Goal: Contribute content: Add original content to the website for others to see

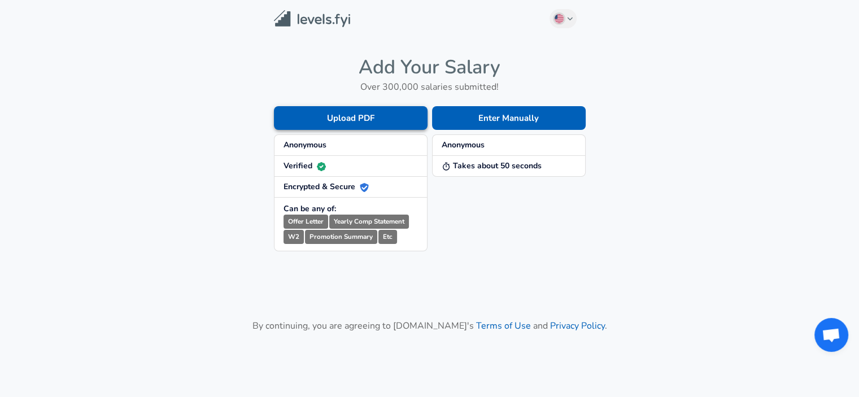
drag, startPoint x: 474, startPoint y: 120, endPoint x: 390, endPoint y: 116, distance: 84.8
click at [390, 116] on div "Upload PDF Anonymous Verified Encrypted & Secure Can be any of: Offer Letter Ye…" at bounding box center [427, 169] width 316 height 163
click at [390, 116] on button "Upload PDF" at bounding box center [351, 118] width 154 height 24
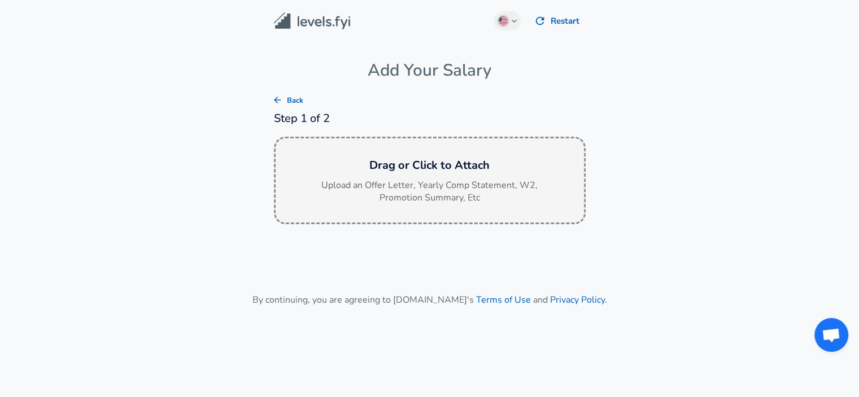
click at [407, 163] on h6 "Drag or Click to Attach" at bounding box center [430, 165] width 290 height 18
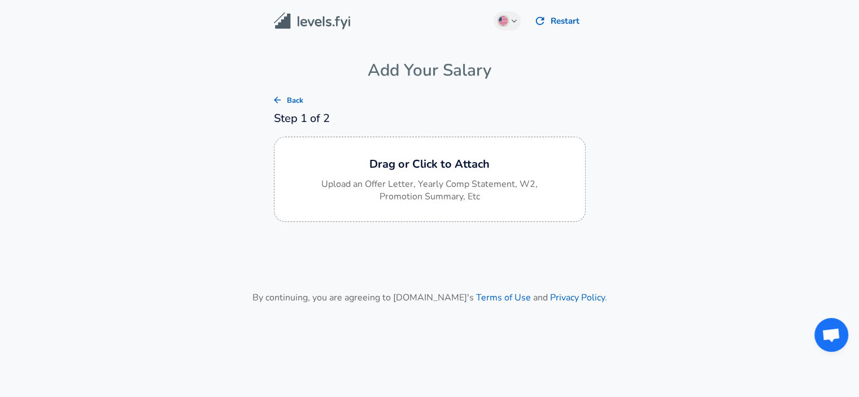
click at [609, 262] on main "English ([GEOGRAPHIC_DATA]) Change Restart Add Your Salary Back Step 1 of 2 Dra…" at bounding box center [429, 186] width 859 height 372
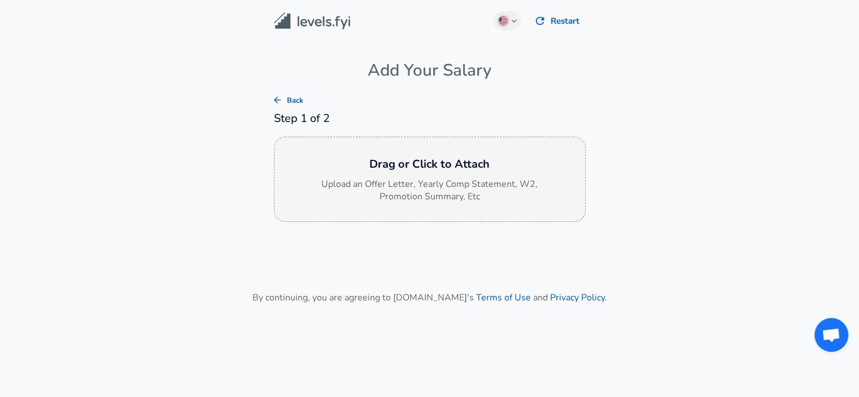
click at [422, 194] on p "Upload an Offer Letter, Yearly Comp Statement, W2, Promotion Summary, Etc" at bounding box center [430, 191] width 226 height 26
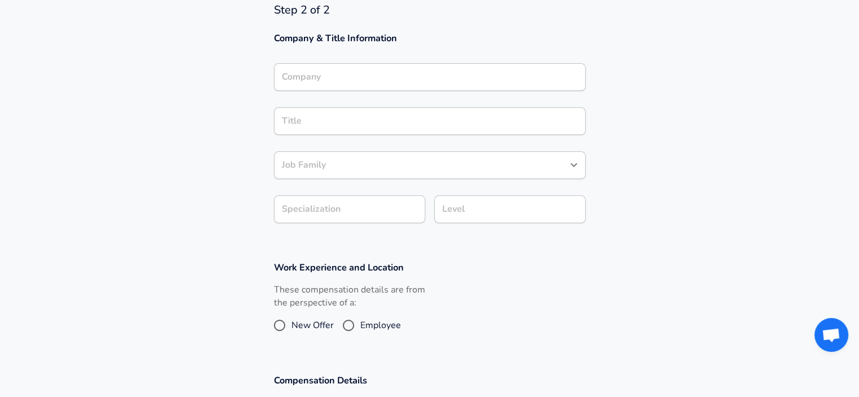
scroll to position [339, 0]
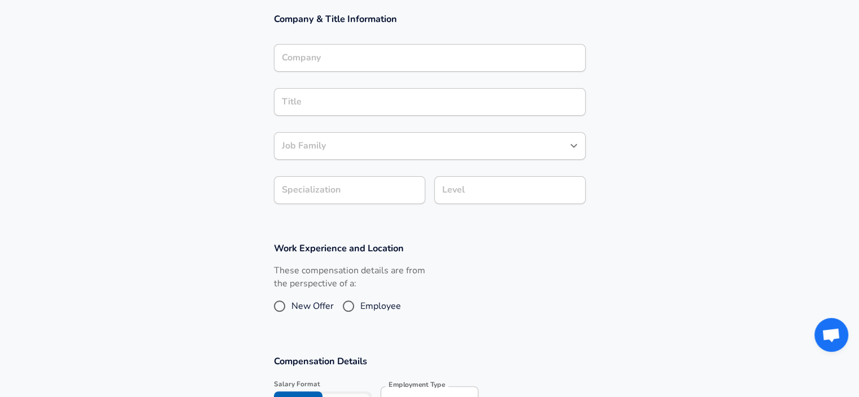
click at [328, 63] on div "Company" at bounding box center [430, 58] width 312 height 28
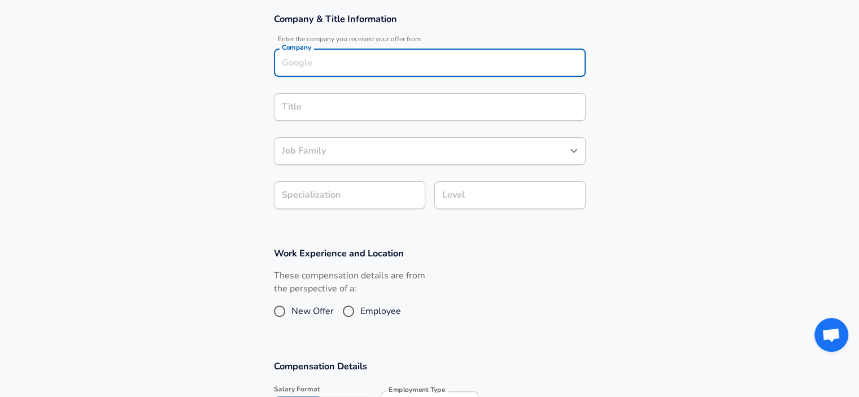
scroll to position [350, 0]
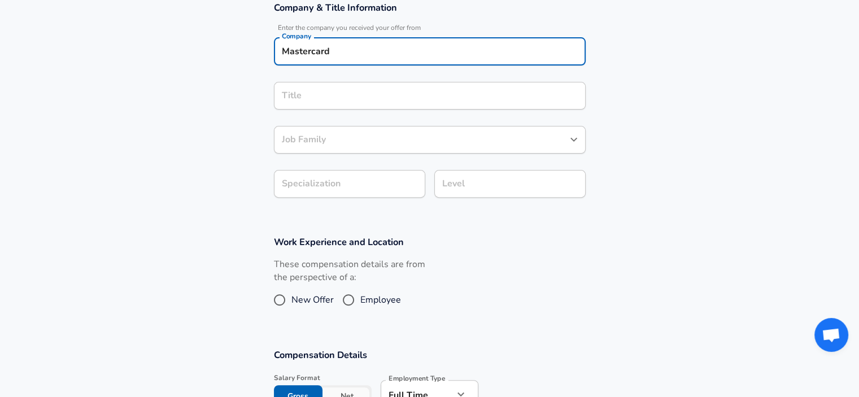
type input "Mastercard"
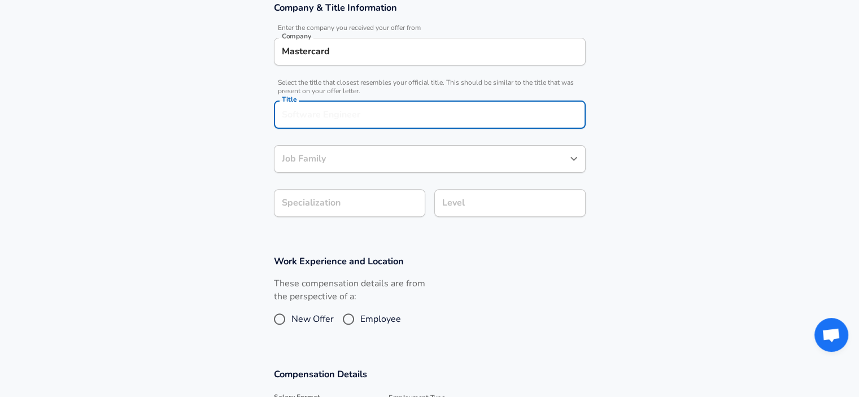
scroll to position [373, 0]
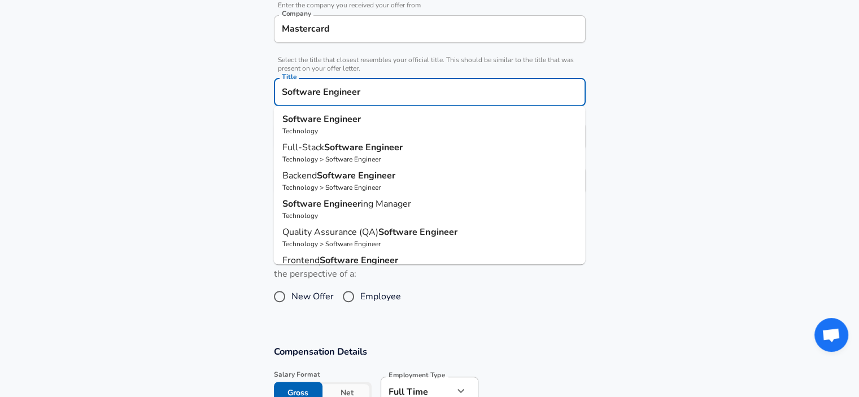
type input "Software Engineer"
click at [192, 128] on section "Company & Title Information Enter the company you received your offer from Comp…" at bounding box center [429, 93] width 859 height 254
checkbox input "true"
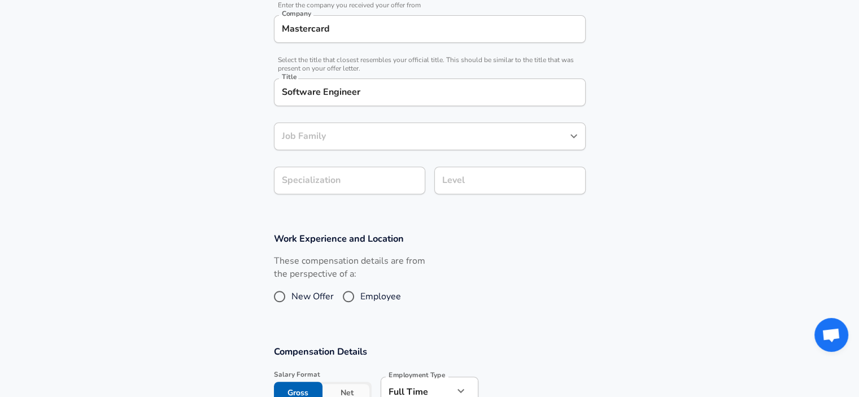
type input "Software Engineer"
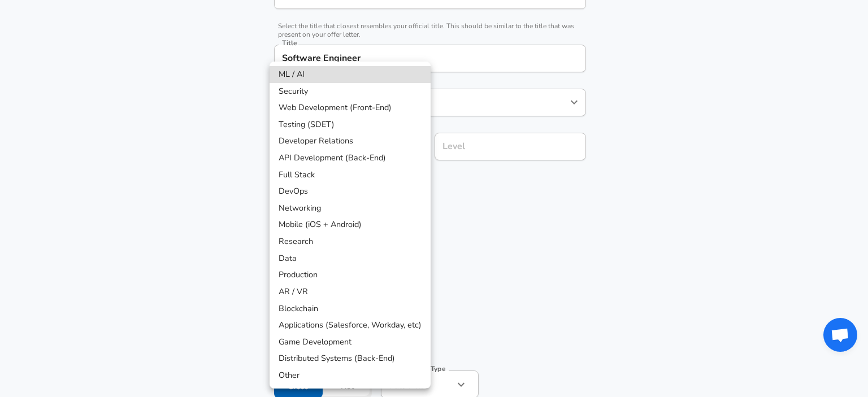
click at [410, 177] on li "Full Stack" at bounding box center [349, 175] width 161 height 17
type input "Full Stack"
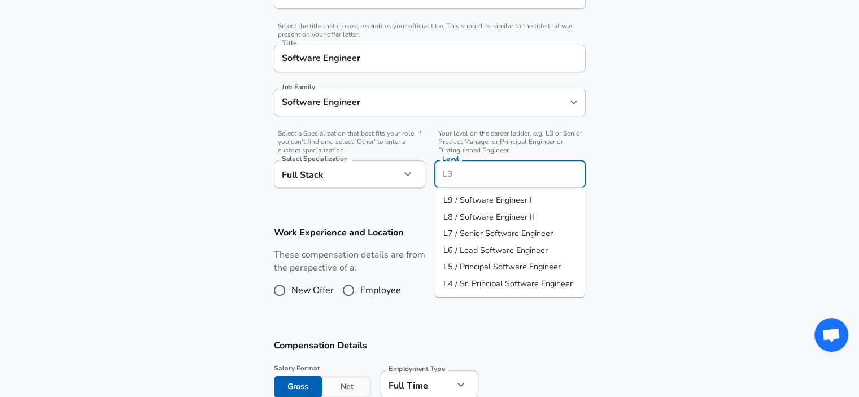
click at [468, 165] on input "Level" at bounding box center [509, 174] width 141 height 18
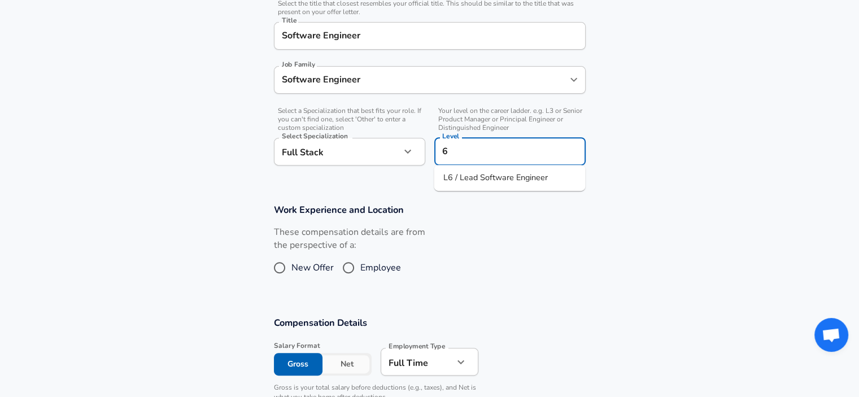
click at [468, 181] on span "L6 / Lead Software Engineer" at bounding box center [495, 177] width 104 height 11
type input "L6 / Lead Software Engineer"
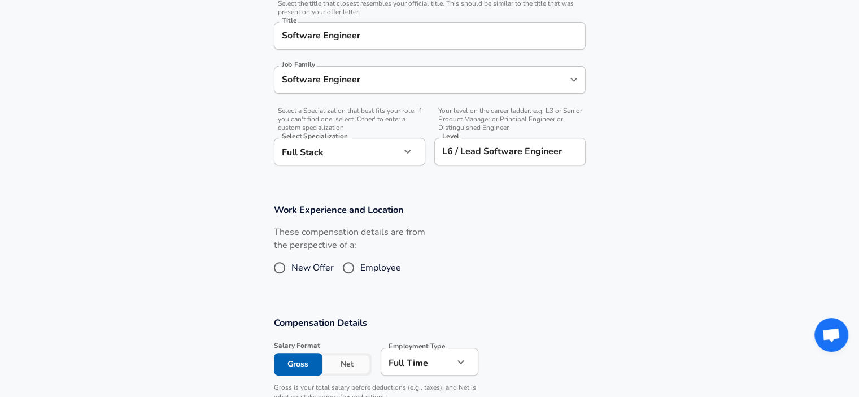
click at [377, 268] on span "Employee" at bounding box center [380, 268] width 41 height 14
click at [360, 268] on input "Employee" at bounding box center [349, 268] width 24 height 18
radio input "true"
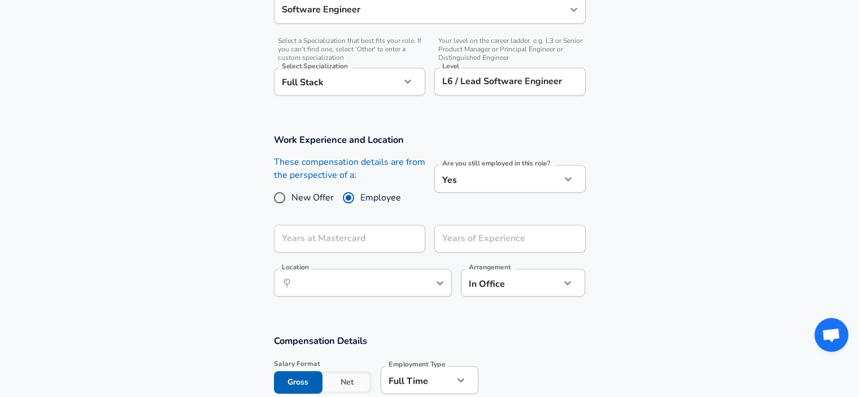
scroll to position [542, 0]
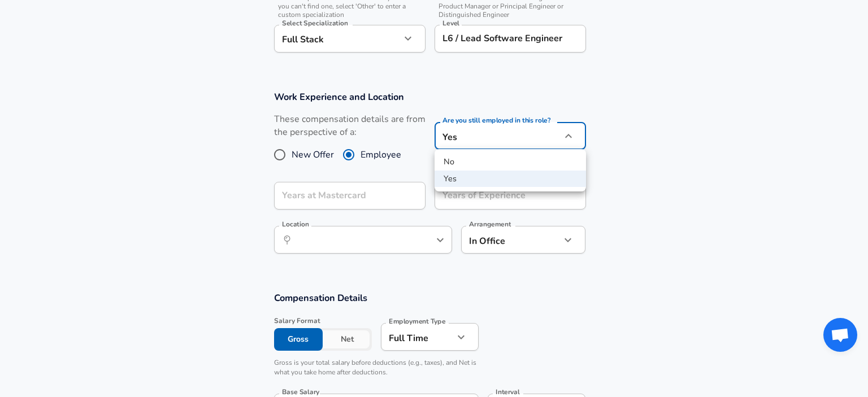
click at [468, 165] on li "No" at bounding box center [509, 162] width 151 height 17
type input "no"
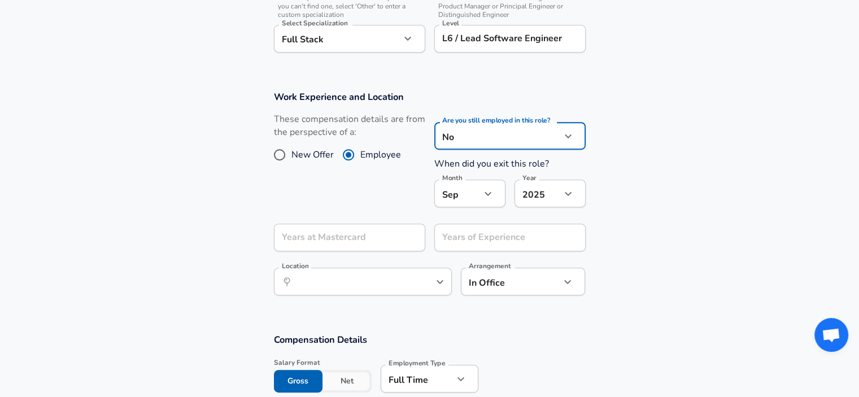
click at [479, 195] on button "button" at bounding box center [487, 193] width 19 height 19
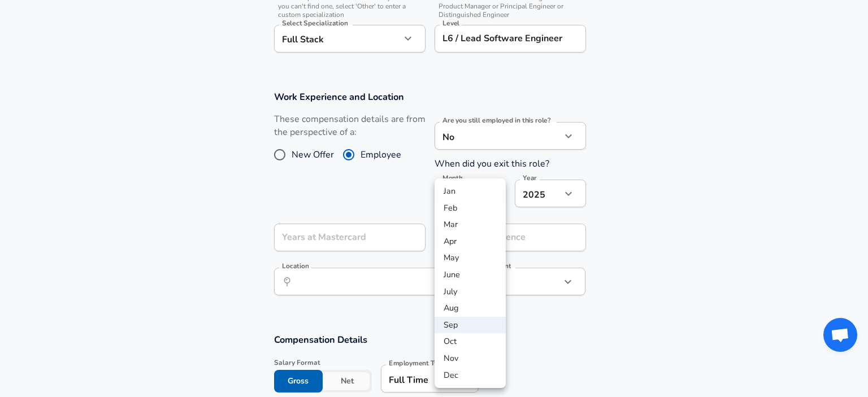
click at [469, 303] on li "Aug" at bounding box center [469, 308] width 71 height 17
type input "8"
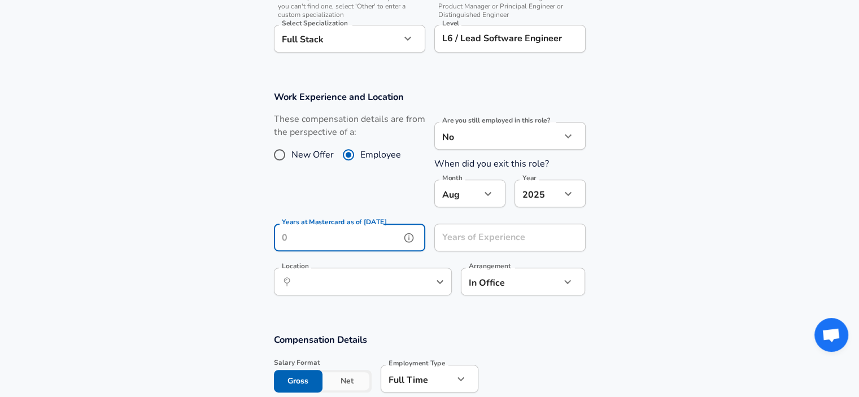
click at [382, 238] on input "Years at Mastercard as of [DATE]" at bounding box center [337, 238] width 127 height 28
type input "7"
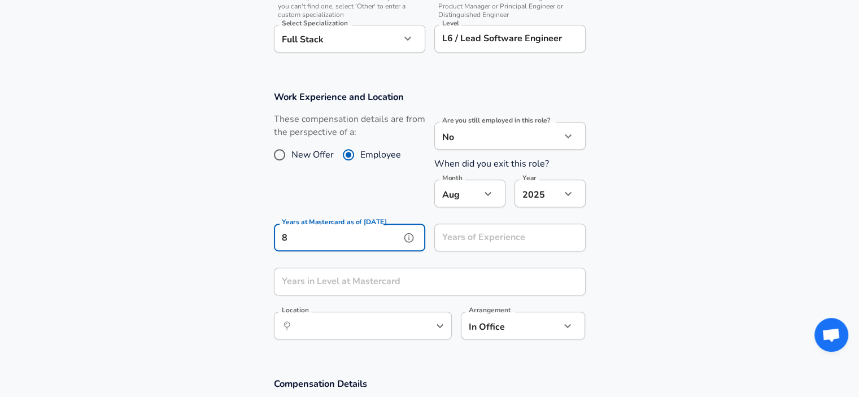
type input "8"
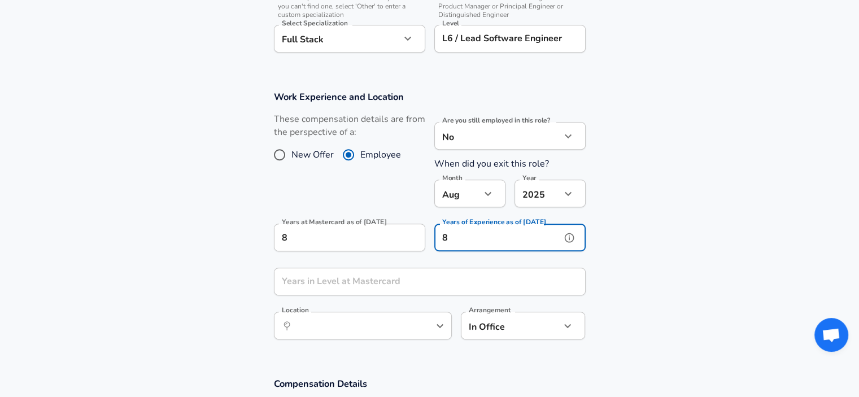
type input "8"
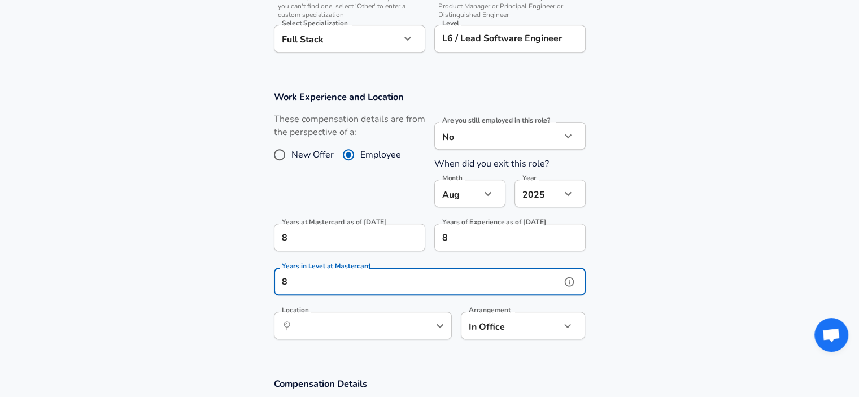
type input "8"
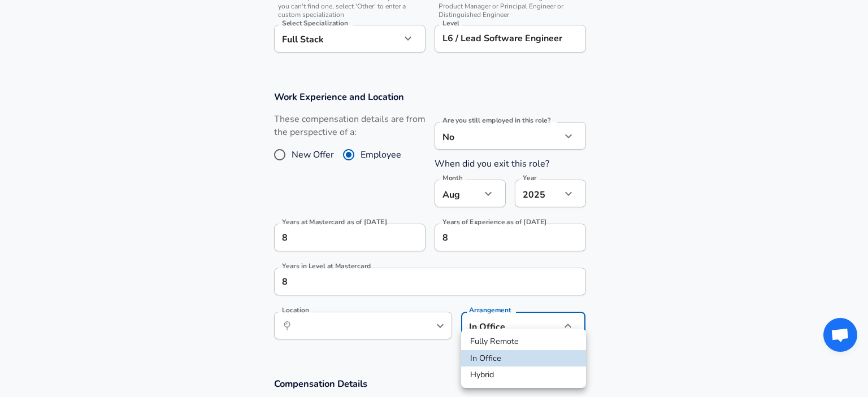
click at [646, 309] on div at bounding box center [434, 198] width 868 height 397
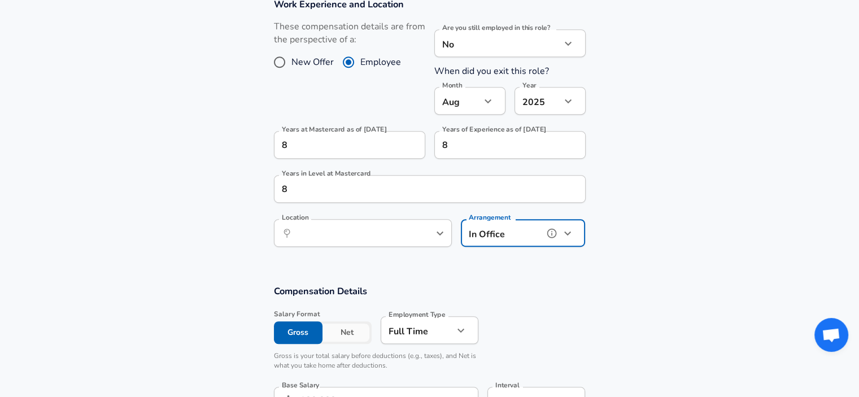
scroll to position [712, 0]
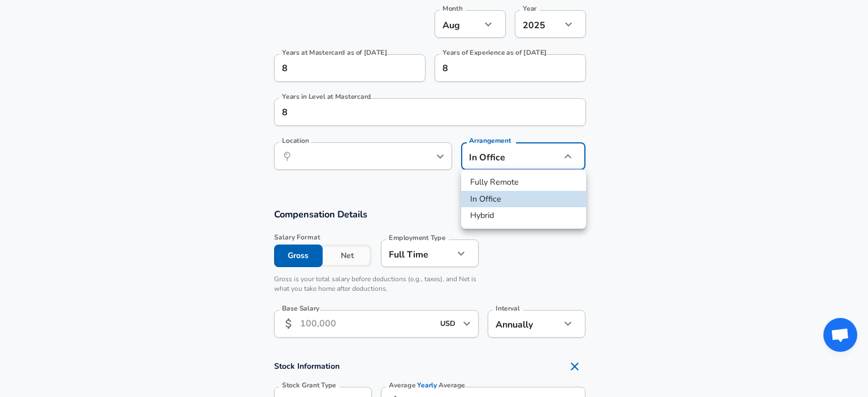
click at [504, 218] on li "Hybrid" at bounding box center [523, 215] width 125 height 17
type input "hybrid"
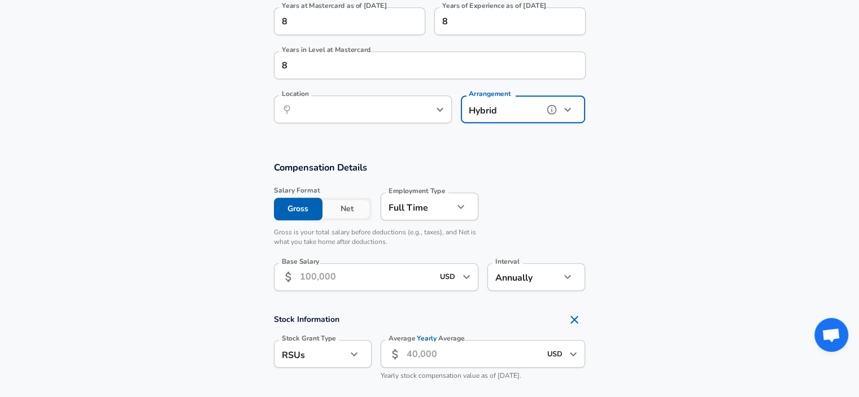
scroll to position [768, 0]
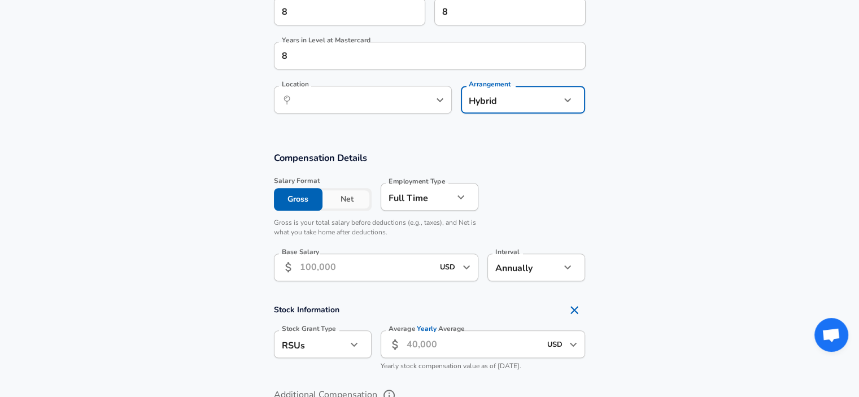
click at [338, 206] on button "Net" at bounding box center [346, 199] width 49 height 23
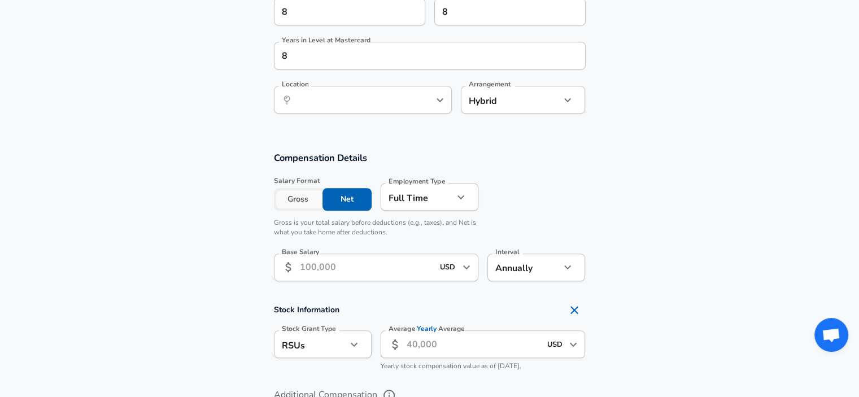
click at [294, 198] on button "Gross" at bounding box center [298, 199] width 49 height 23
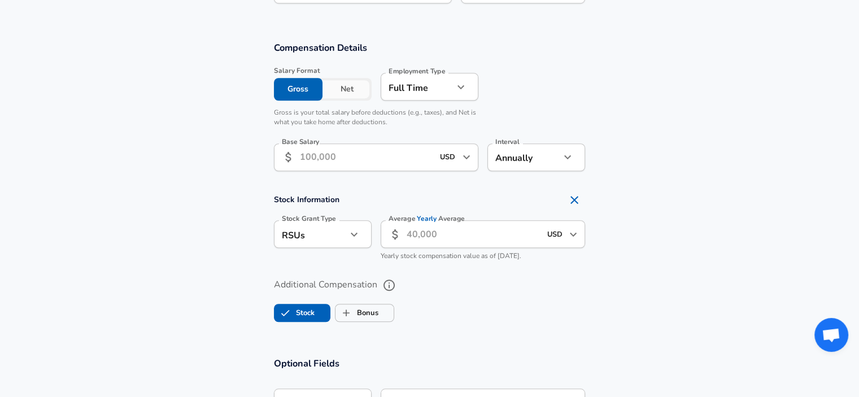
scroll to position [881, 0]
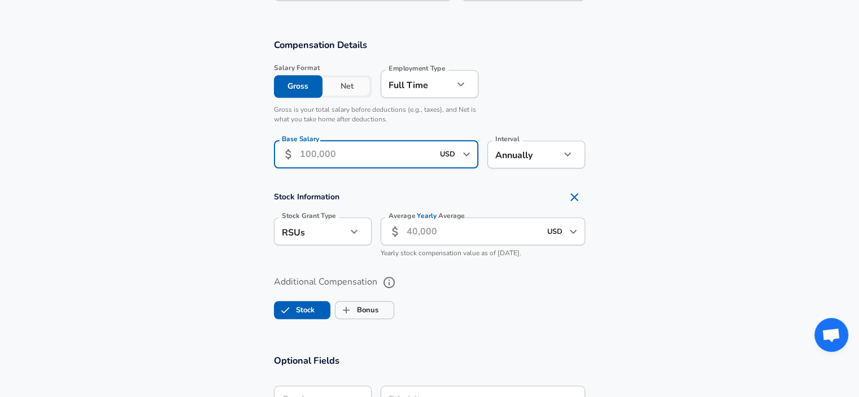
click at [338, 157] on input "Base Salary" at bounding box center [367, 155] width 134 height 28
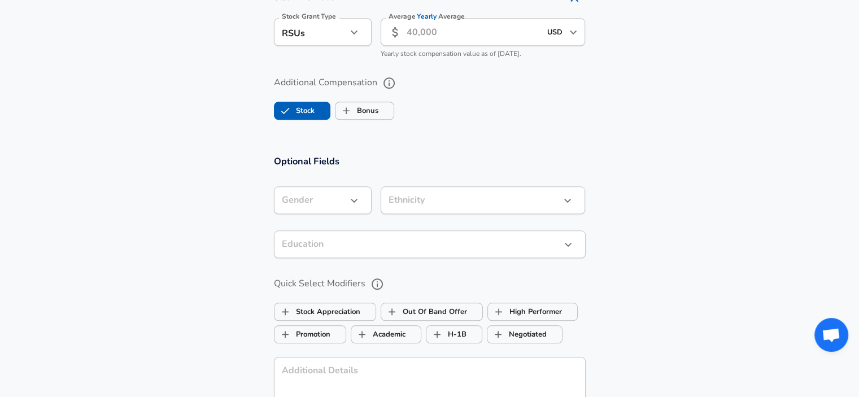
scroll to position [994, 0]
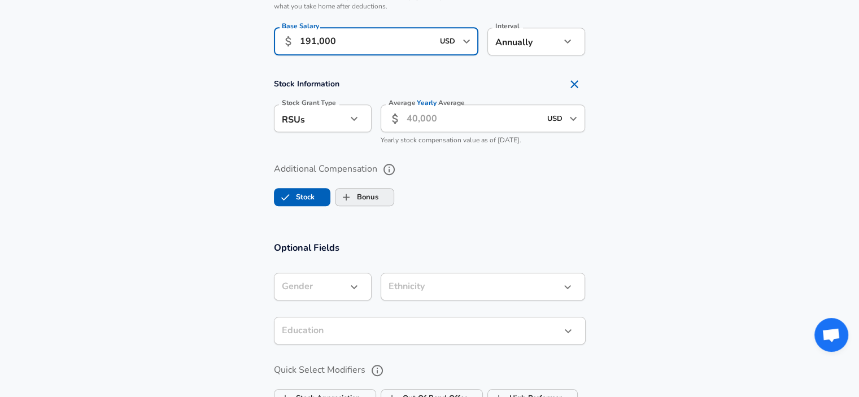
type input "191,000"
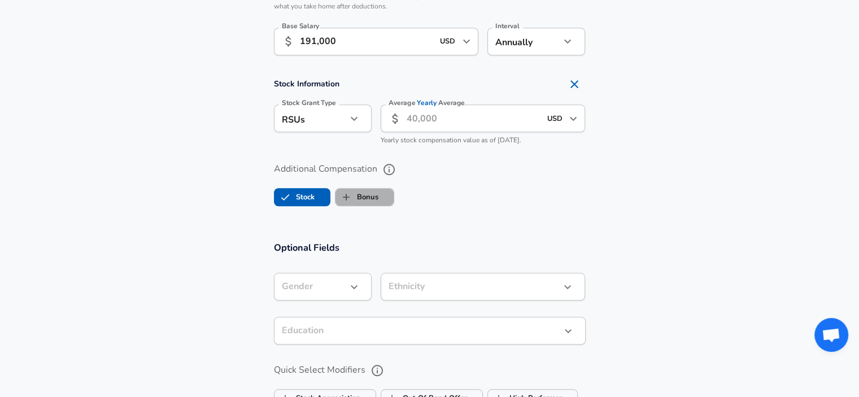
click at [369, 195] on label "Bonus" at bounding box center [356, 196] width 43 height 21
checkbox input "true"
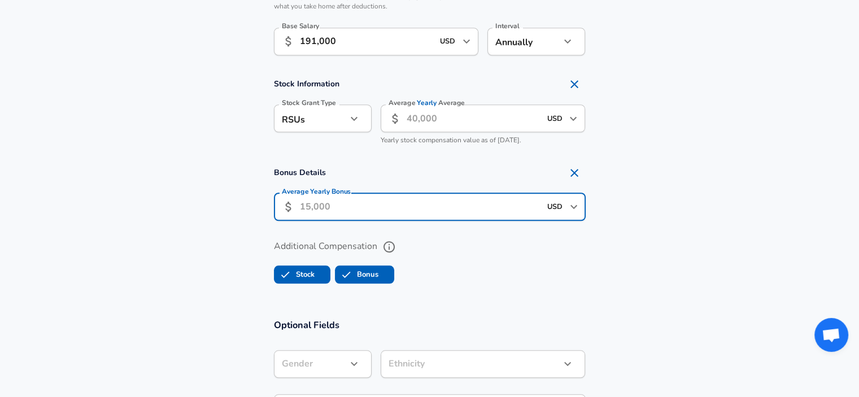
click at [369, 202] on input "Average Yearly Bonus" at bounding box center [420, 207] width 241 height 28
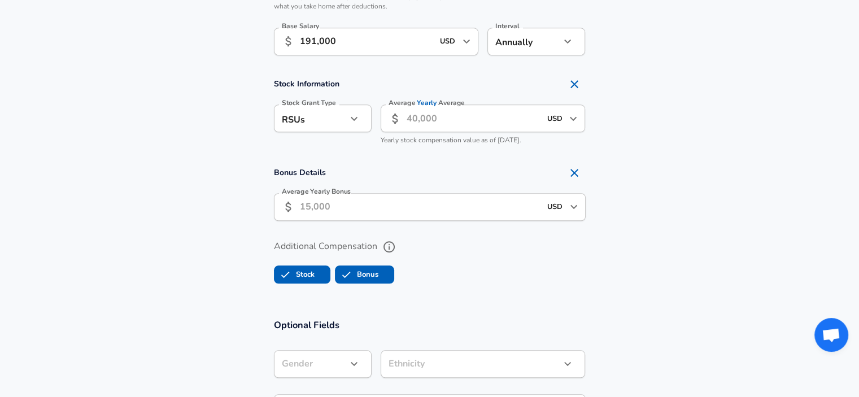
click at [403, 193] on input "Average Yearly Bonus" at bounding box center [420, 207] width 241 height 28
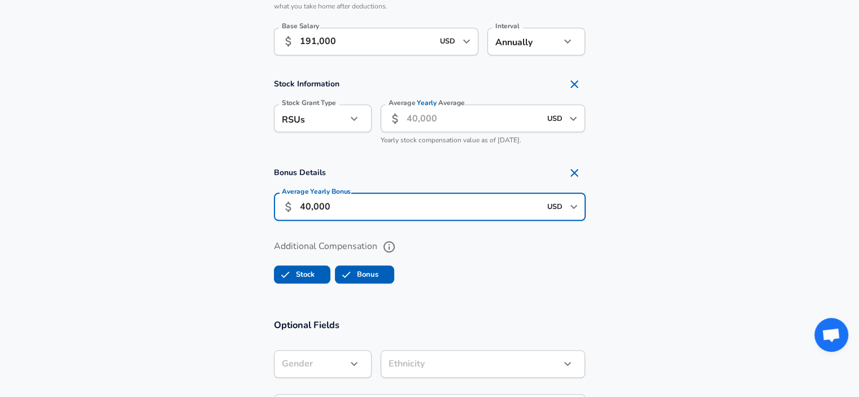
type input "40,000"
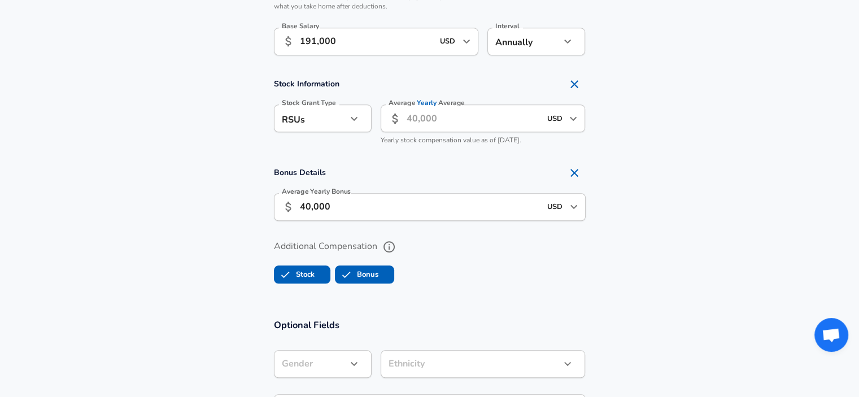
click at [503, 126] on input "Average Yearly Average" at bounding box center [474, 118] width 134 height 28
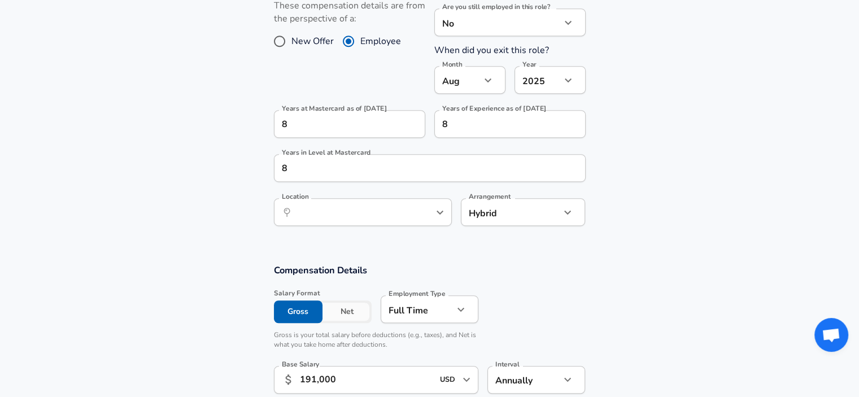
scroll to position [655, 0]
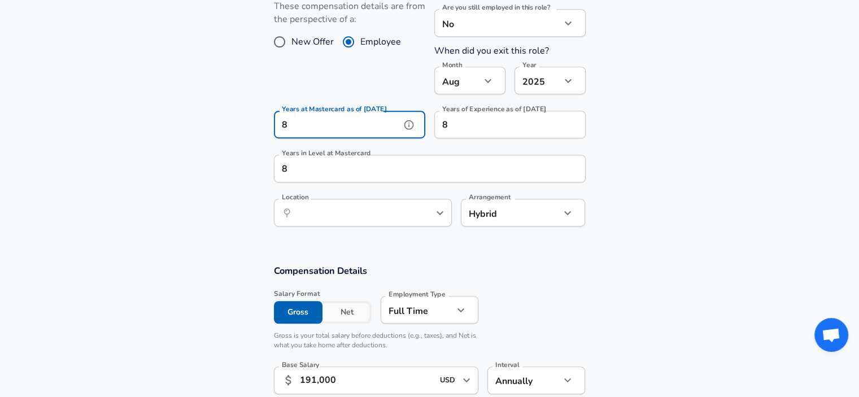
drag, startPoint x: 298, startPoint y: 117, endPoint x: 160, endPoint y: 111, distance: 137.9
click at [160, 111] on section "Work Experience and Location These compensation details are from the perspectiv…" at bounding box center [429, 108] width 859 height 287
type input "7"
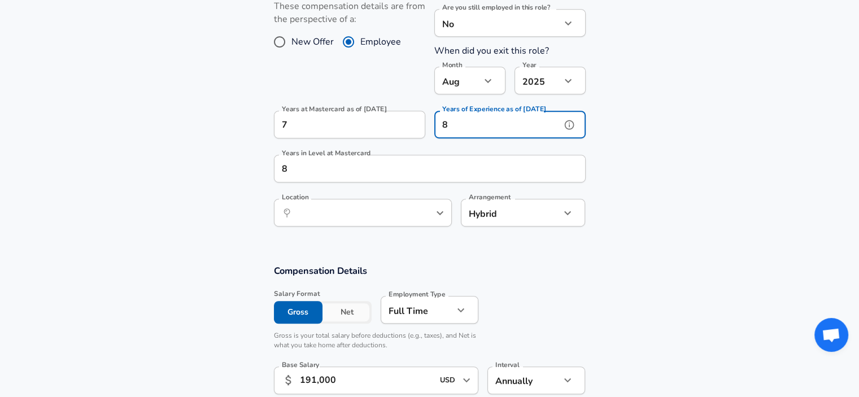
scroll to position [0, 0]
drag, startPoint x: 442, startPoint y: 130, endPoint x: 414, endPoint y: 132, distance: 28.3
click at [414, 132] on div "Years at Mastercard as of [DATE] 7 Years at Mastercard as of [DATE] Years of Ex…" at bounding box center [425, 124] width 321 height 44
click at [566, 122] on icon "help" at bounding box center [569, 124] width 11 height 11
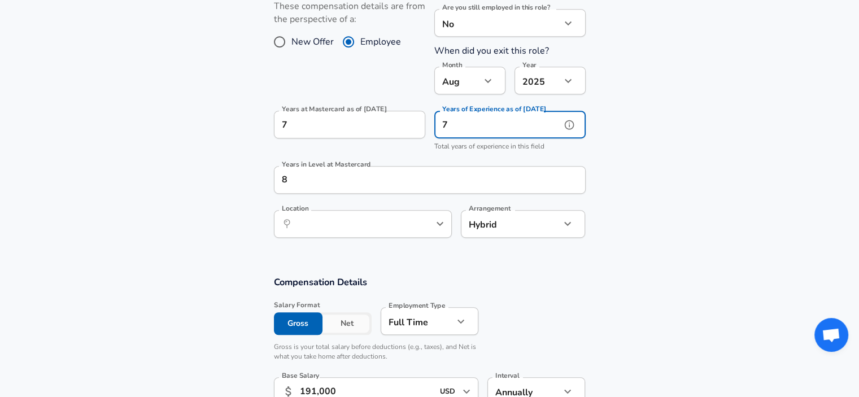
type input "7"
drag, startPoint x: 354, startPoint y: 180, endPoint x: 217, endPoint y: 176, distance: 136.8
click at [217, 176] on section "Work Experience and Location These compensation details are from the perspectiv…" at bounding box center [429, 114] width 859 height 298
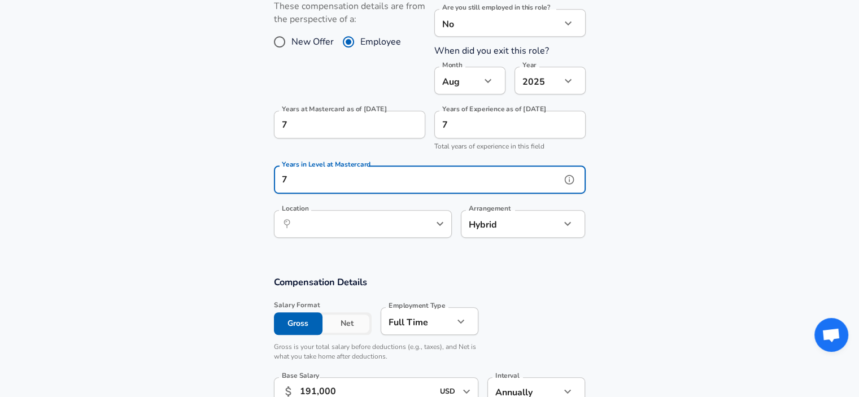
type input "7"
click at [695, 169] on section "Work Experience and Location These compensation details are from the perspectiv…" at bounding box center [429, 114] width 859 height 298
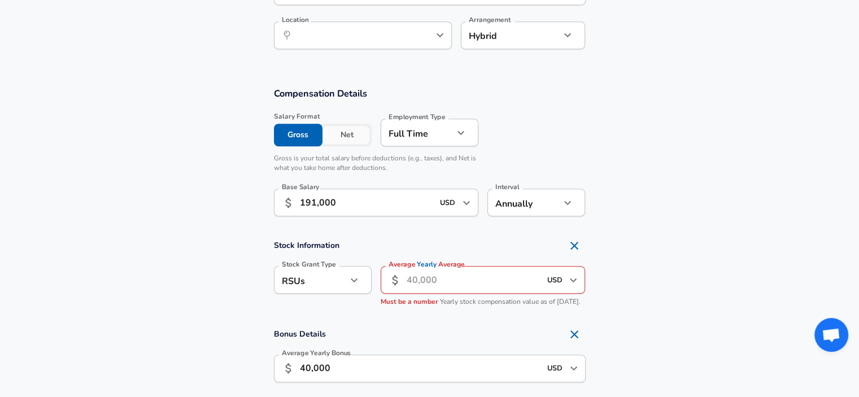
scroll to position [881, 0]
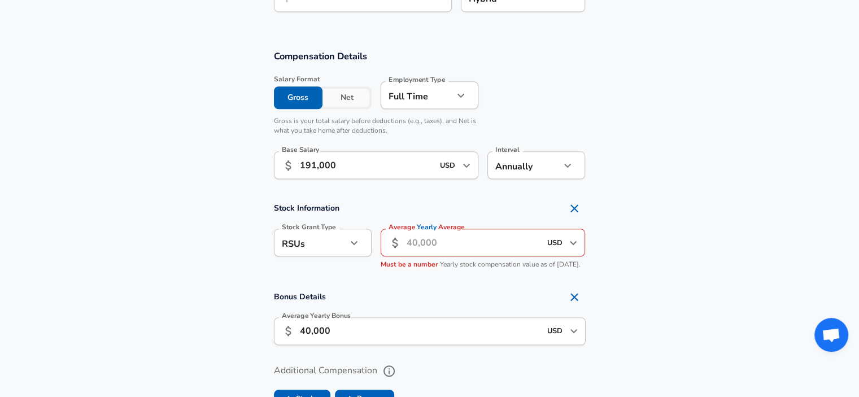
click at [448, 250] on input "Average Yearly Average" at bounding box center [474, 243] width 134 height 28
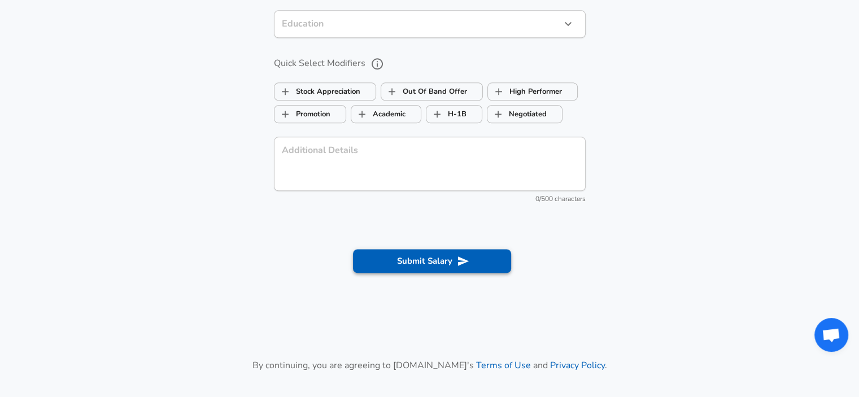
type input "35,000"
click at [481, 268] on button "Submit Salary" at bounding box center [432, 261] width 158 height 24
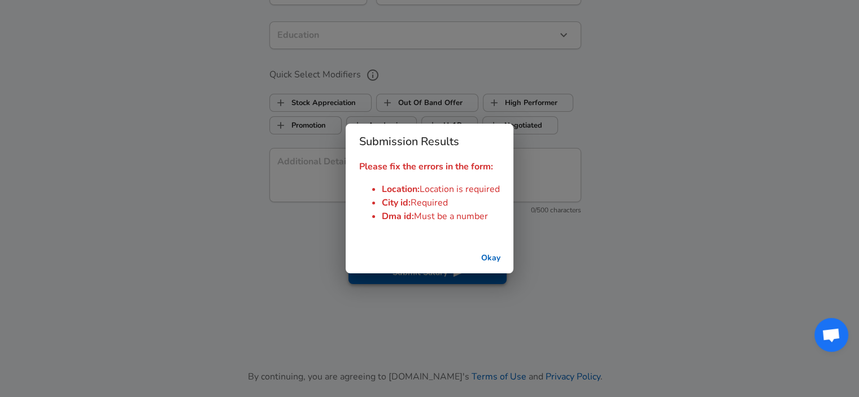
scroll to position [1401, 0]
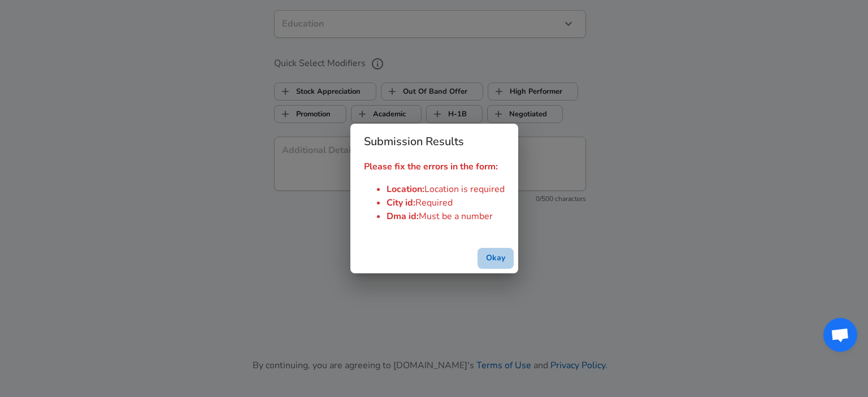
click at [492, 257] on button "Okay" at bounding box center [495, 258] width 36 height 21
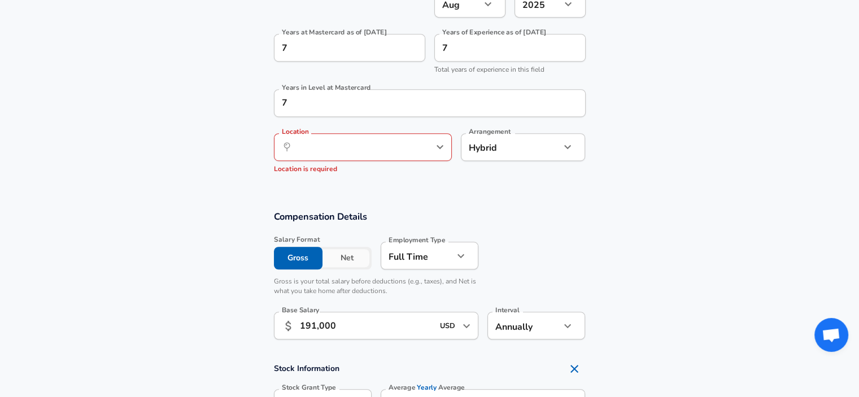
scroll to position [723, 0]
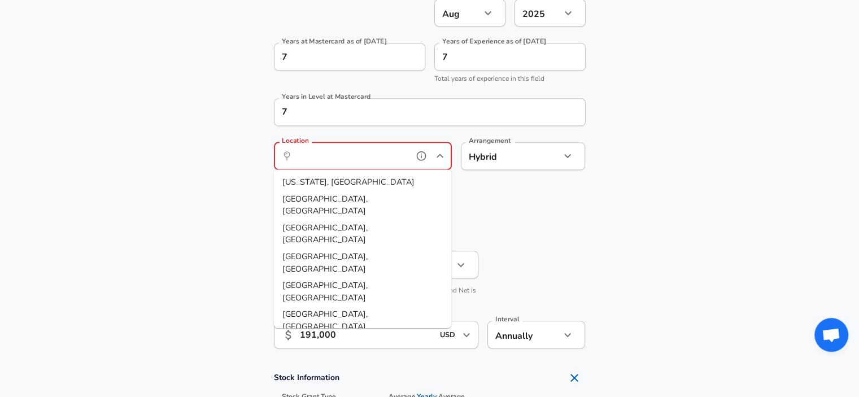
click at [383, 163] on input "Location" at bounding box center [351, 156] width 116 height 18
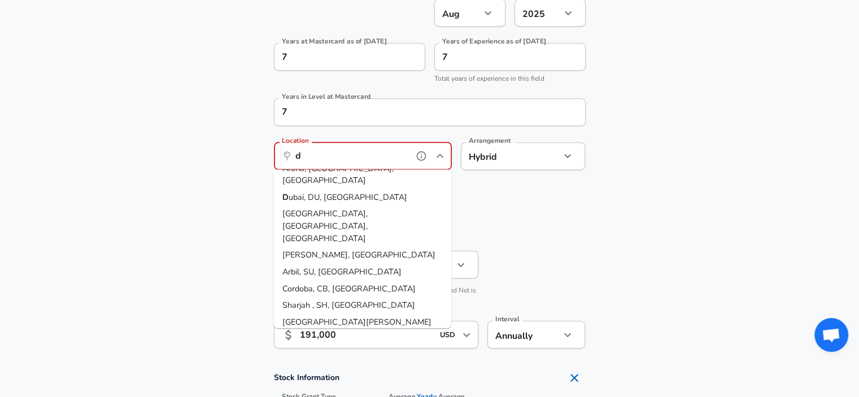
scroll to position [0, 0]
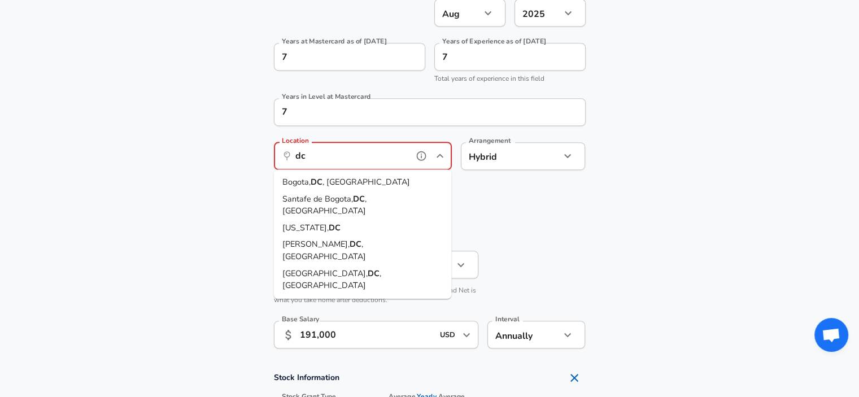
click at [378, 220] on li "[US_STATE], [GEOGRAPHIC_DATA]" at bounding box center [362, 228] width 178 height 17
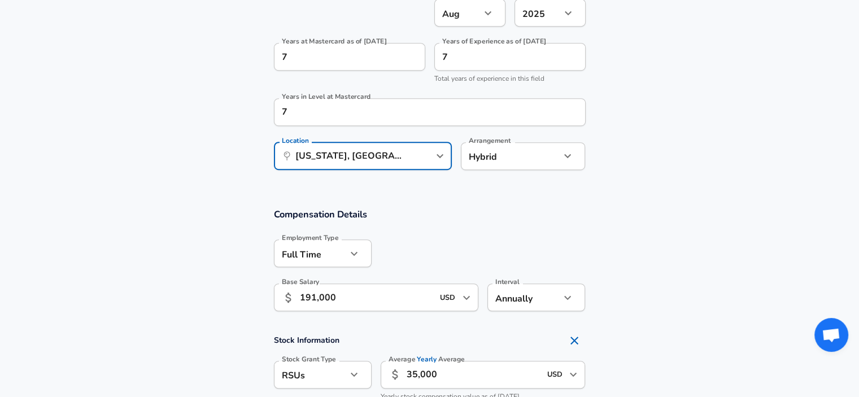
click at [459, 205] on section "Compensation Details Employment Type [DEMOGRAPHIC_DATA] full_time Employment Ty…" at bounding box center [429, 378] width 859 height 367
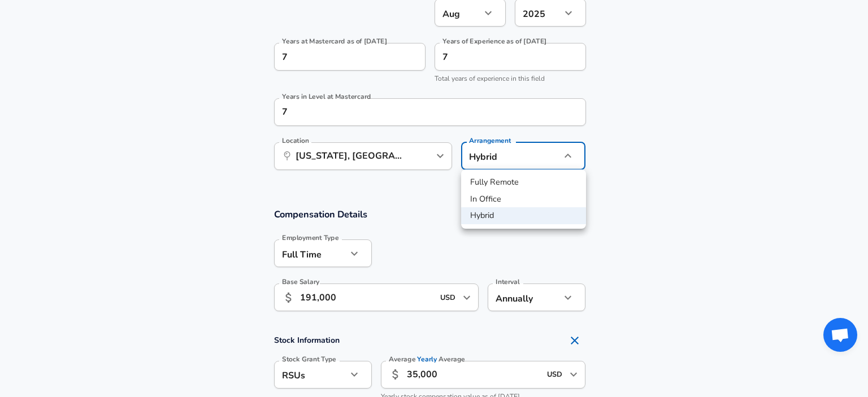
click at [646, 193] on div at bounding box center [434, 198] width 868 height 397
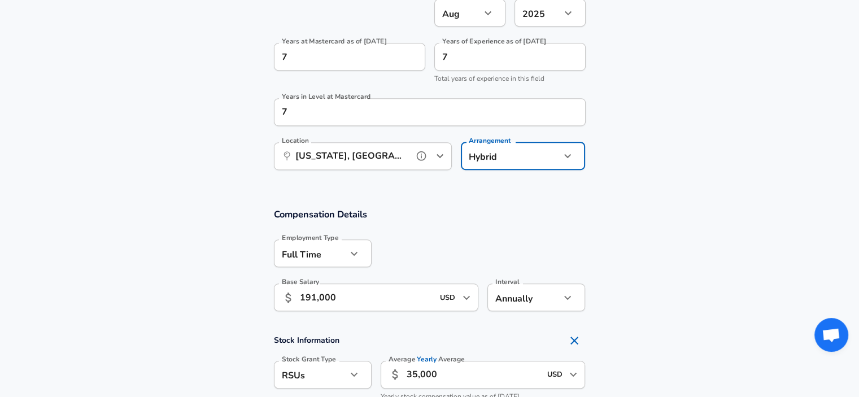
click at [364, 162] on input "[US_STATE], [GEOGRAPHIC_DATA]" at bounding box center [351, 156] width 116 height 18
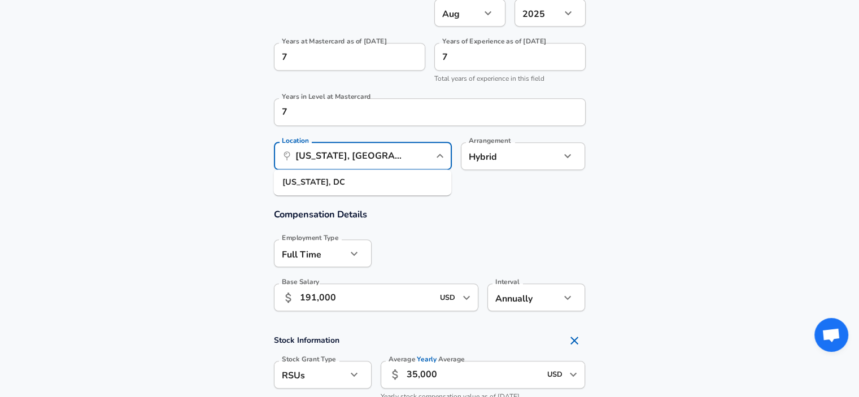
click at [528, 216] on h3 "Compensation Details" at bounding box center [430, 214] width 312 height 13
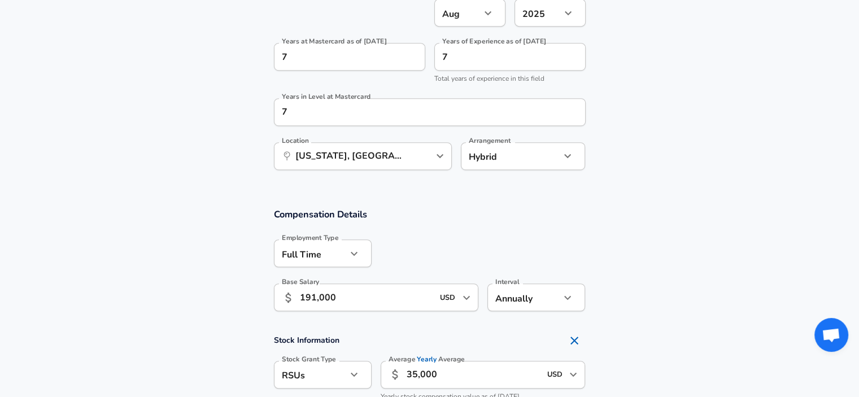
click at [368, 171] on div "Location ​ [US_STATE], [GEOGRAPHIC_DATA] Location" at bounding box center [363, 157] width 178 height 30
click at [370, 160] on input "[US_STATE], [GEOGRAPHIC_DATA]" at bounding box center [351, 156] width 116 height 18
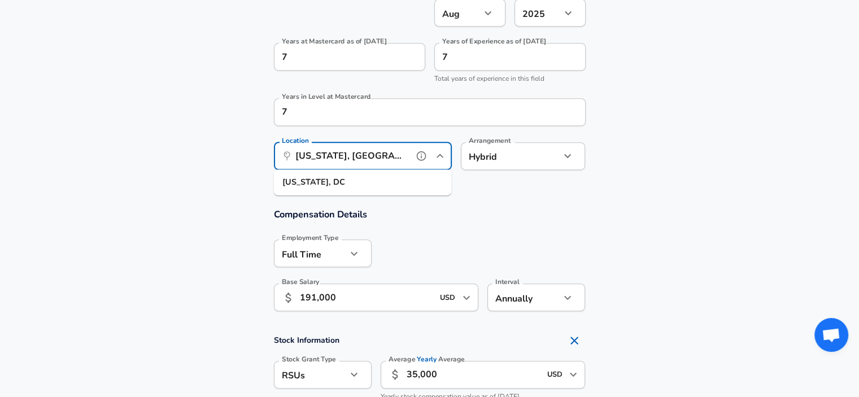
type input "n"
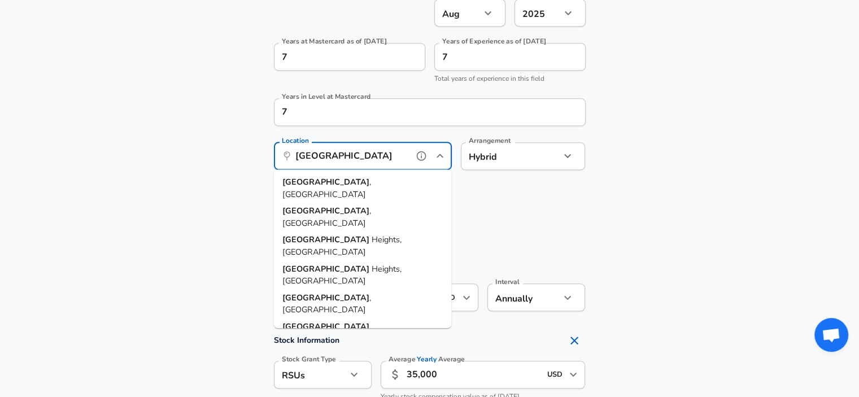
click at [337, 203] on li "[GEOGRAPHIC_DATA] , [GEOGRAPHIC_DATA]" at bounding box center [362, 217] width 178 height 29
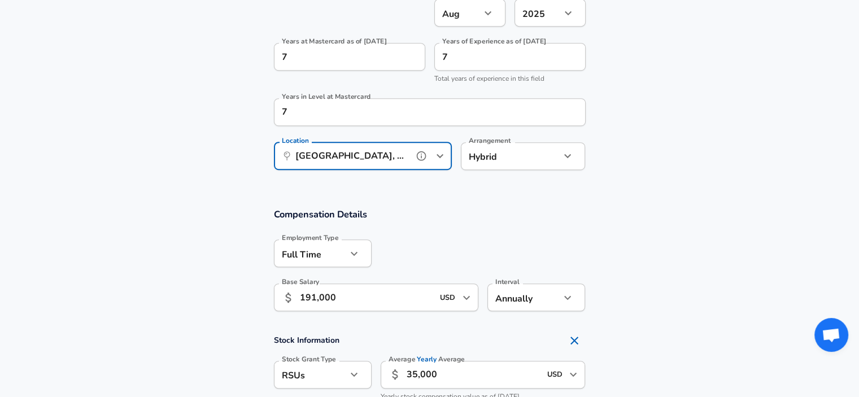
type input "[GEOGRAPHIC_DATA], [GEOGRAPHIC_DATA]"
click at [524, 187] on section "Work Experience and Location These compensation details are from the perspectiv…" at bounding box center [429, 46] width 859 height 298
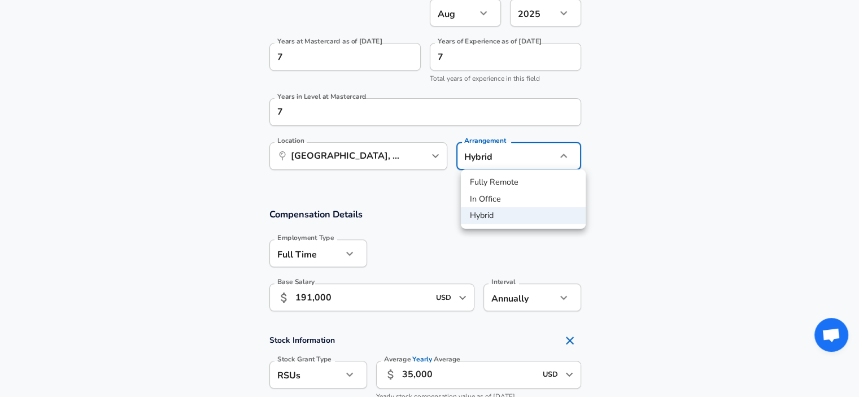
click at [502, 195] on li "In Office" at bounding box center [523, 199] width 125 height 17
type input "office"
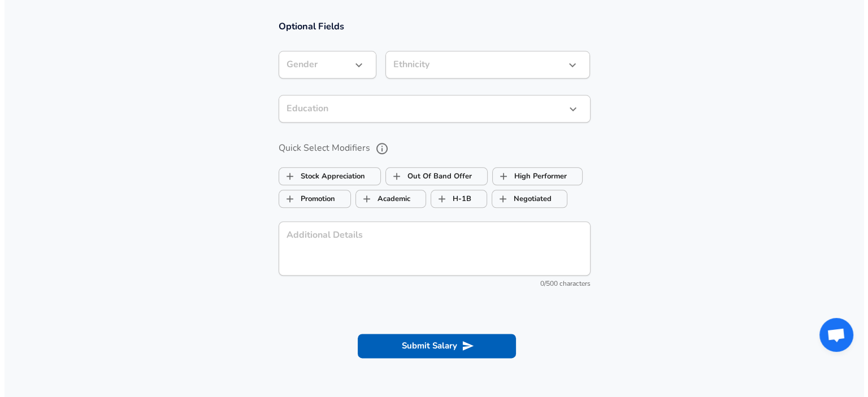
scroll to position [1288, 0]
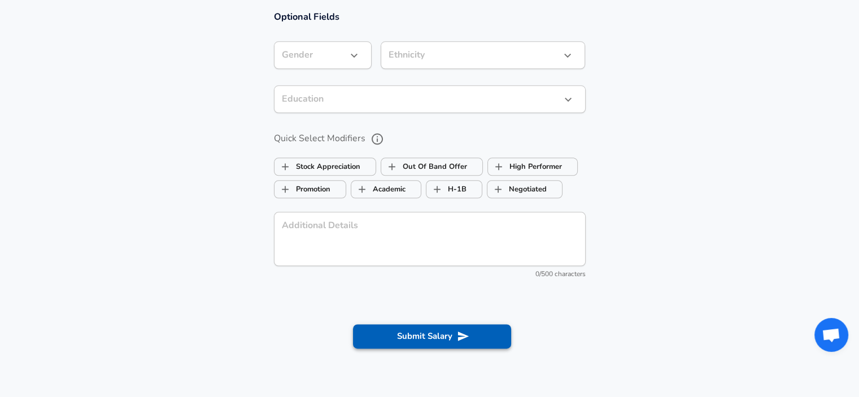
click at [461, 333] on icon "submit" at bounding box center [462, 337] width 11 height 10
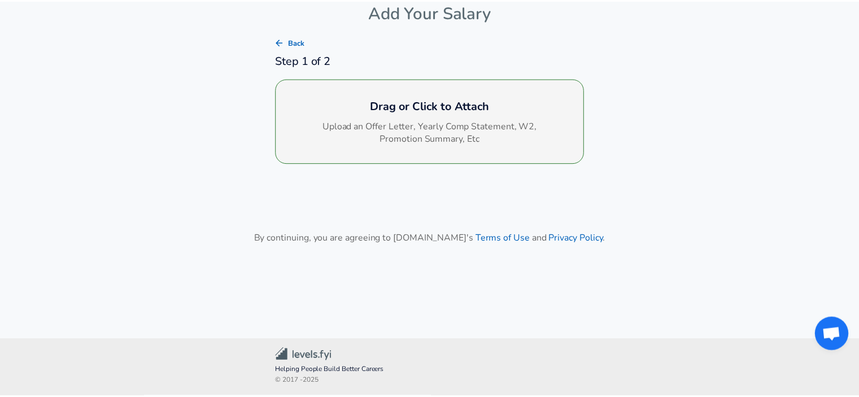
scroll to position [58, 0]
